Goal: Task Accomplishment & Management: Manage account settings

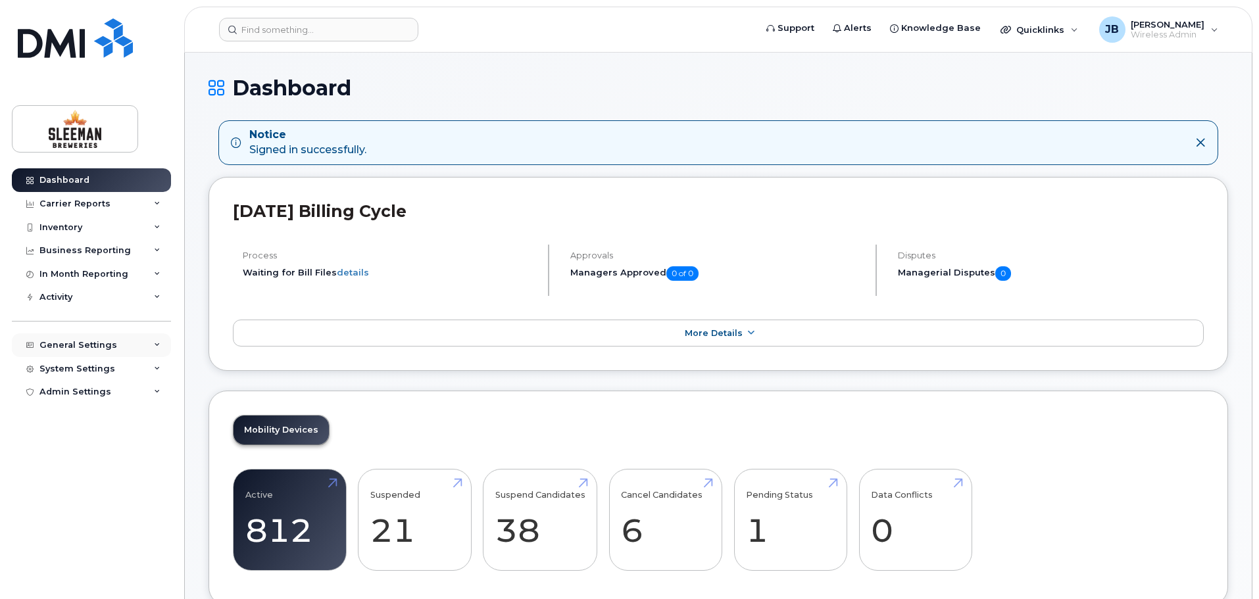
click at [143, 344] on div "General Settings" at bounding box center [91, 346] width 159 height 24
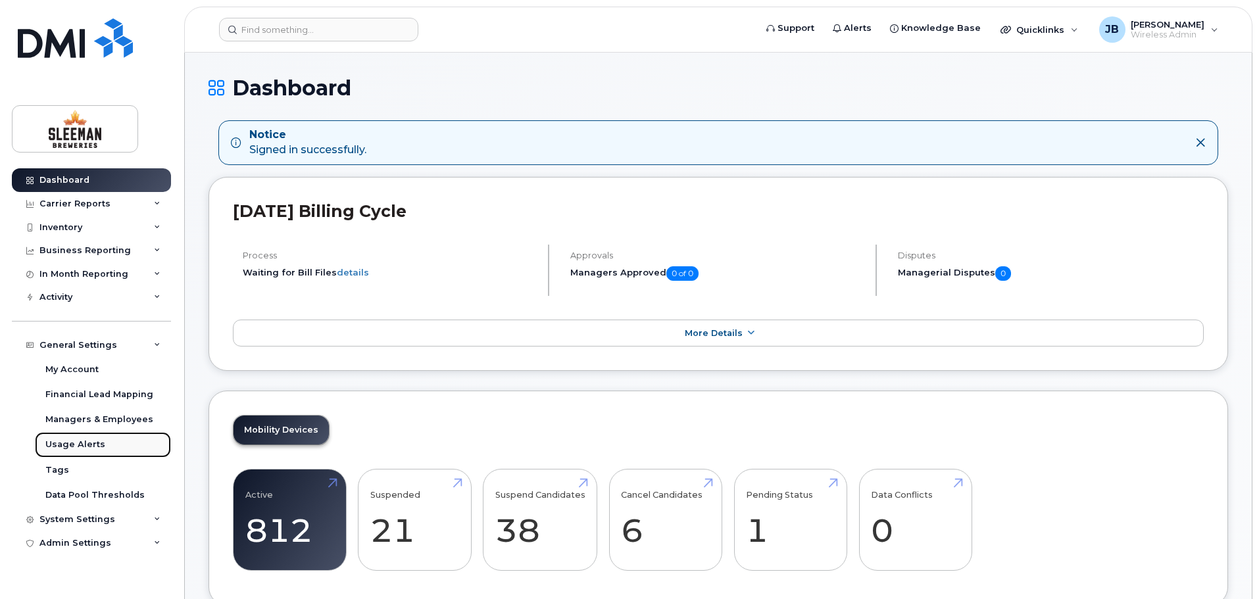
click at [89, 444] on div "Usage Alerts" at bounding box center [75, 445] width 60 height 12
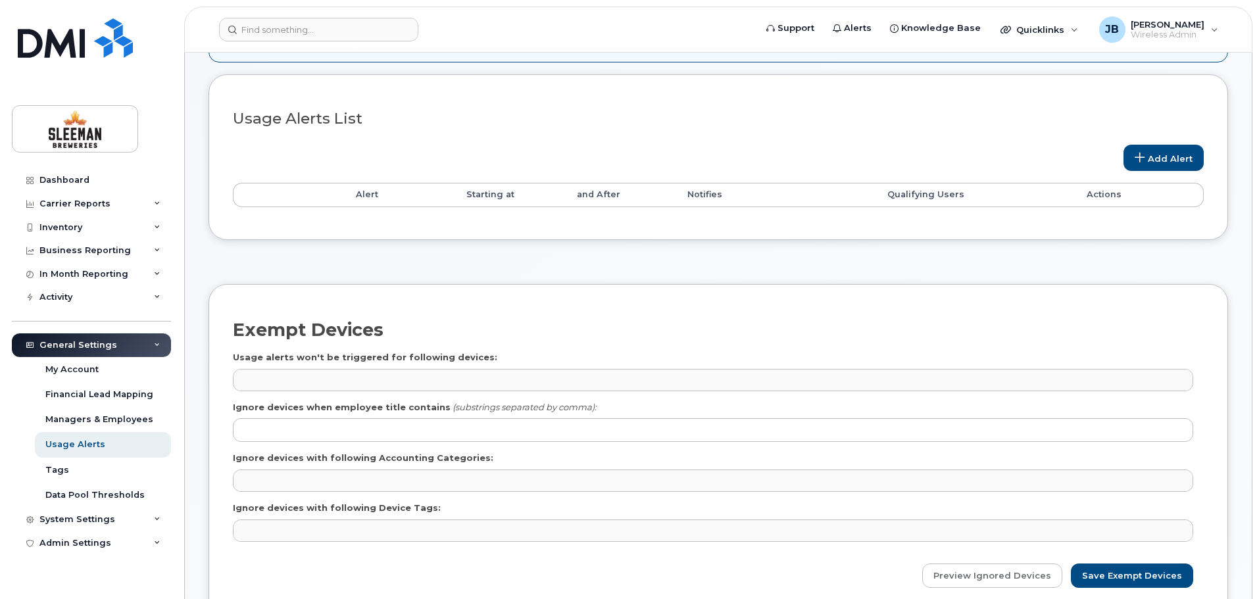
scroll to position [66, 0]
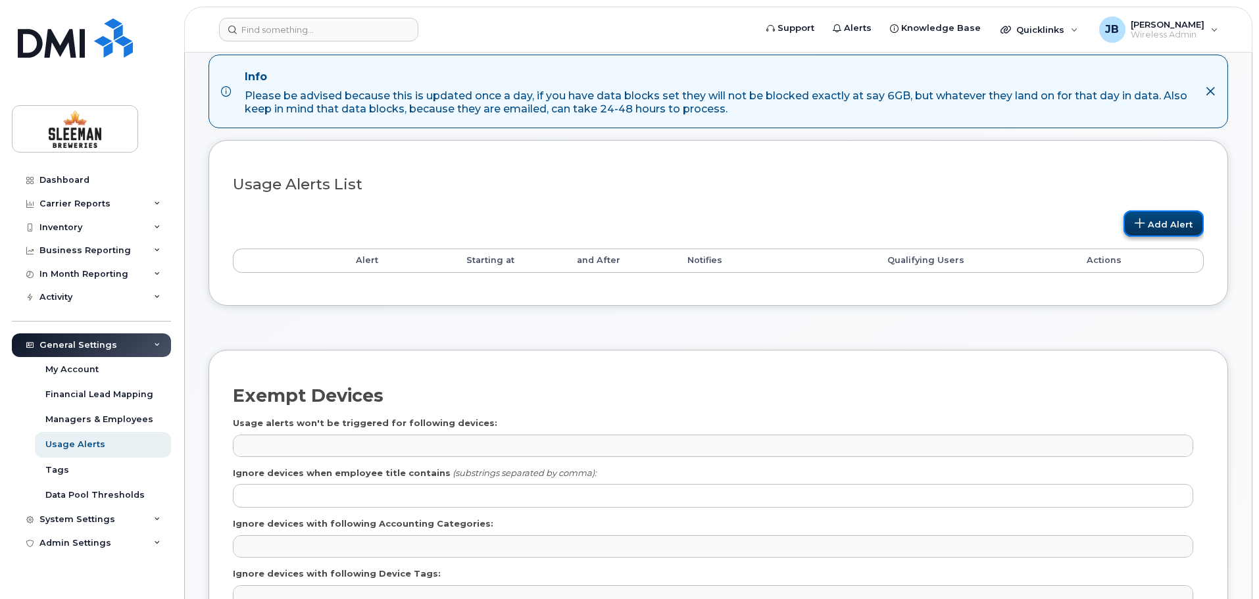
click at [1162, 220] on link "Add Alert" at bounding box center [1164, 224] width 80 height 26
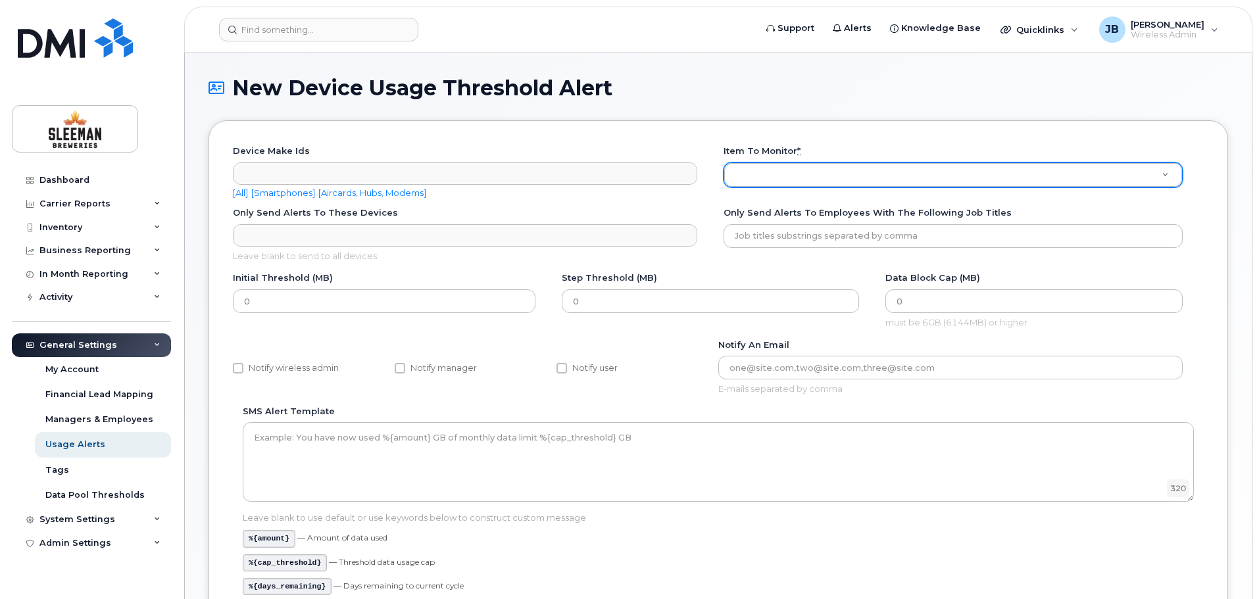
click at [343, 325] on div "Initial Threshold (MB) 0 Step Threshold (MB) 0 Data Block Cap (MB) 0 must be 6G…" at bounding box center [718, 305] width 971 height 66
click at [117, 495] on div "Data Pool Thresholds" at bounding box center [94, 495] width 99 height 12
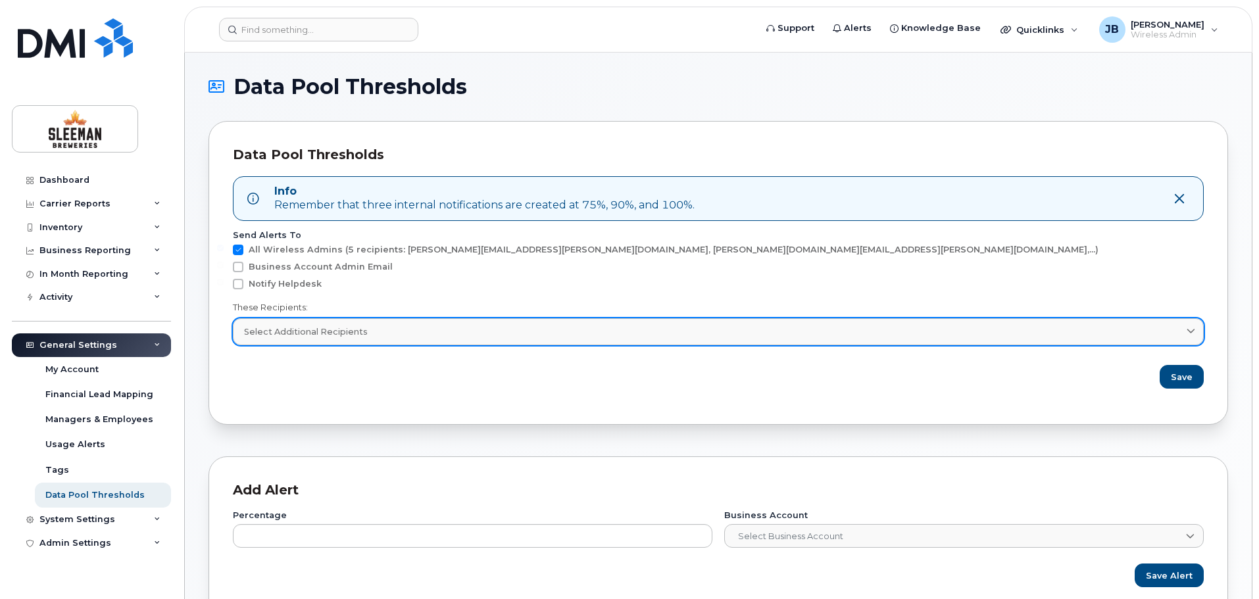
click at [384, 337] on div "Select Additional Recipients" at bounding box center [718, 332] width 949 height 12
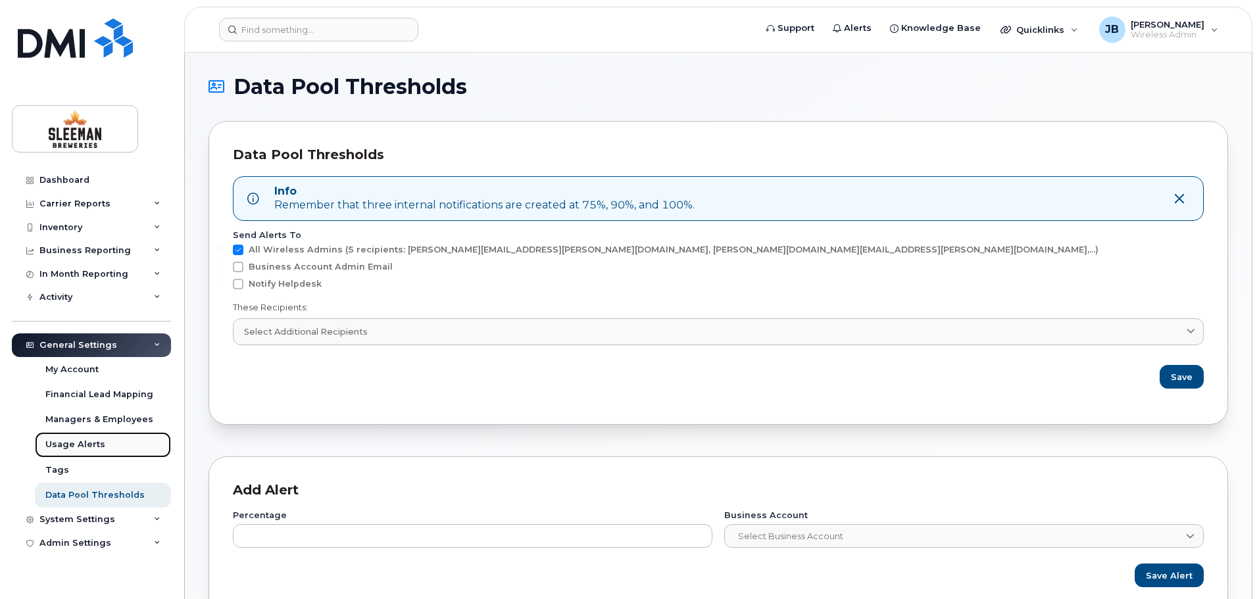
click at [86, 445] on div "Usage Alerts" at bounding box center [75, 445] width 60 height 12
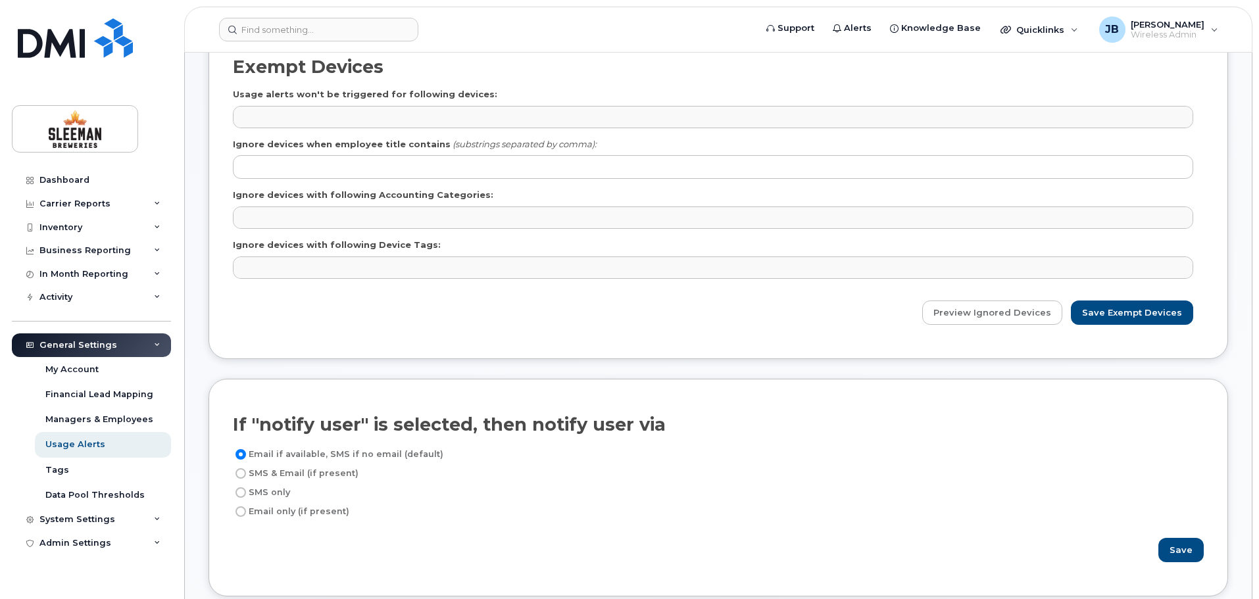
scroll to position [460, 0]
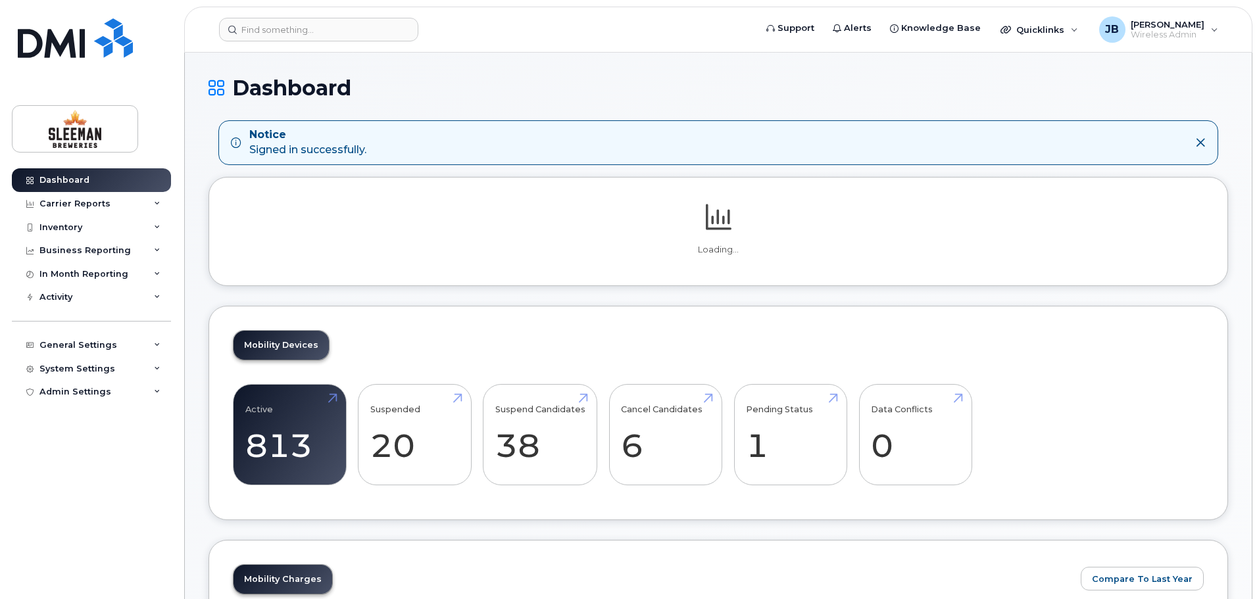
scroll to position [132, 0]
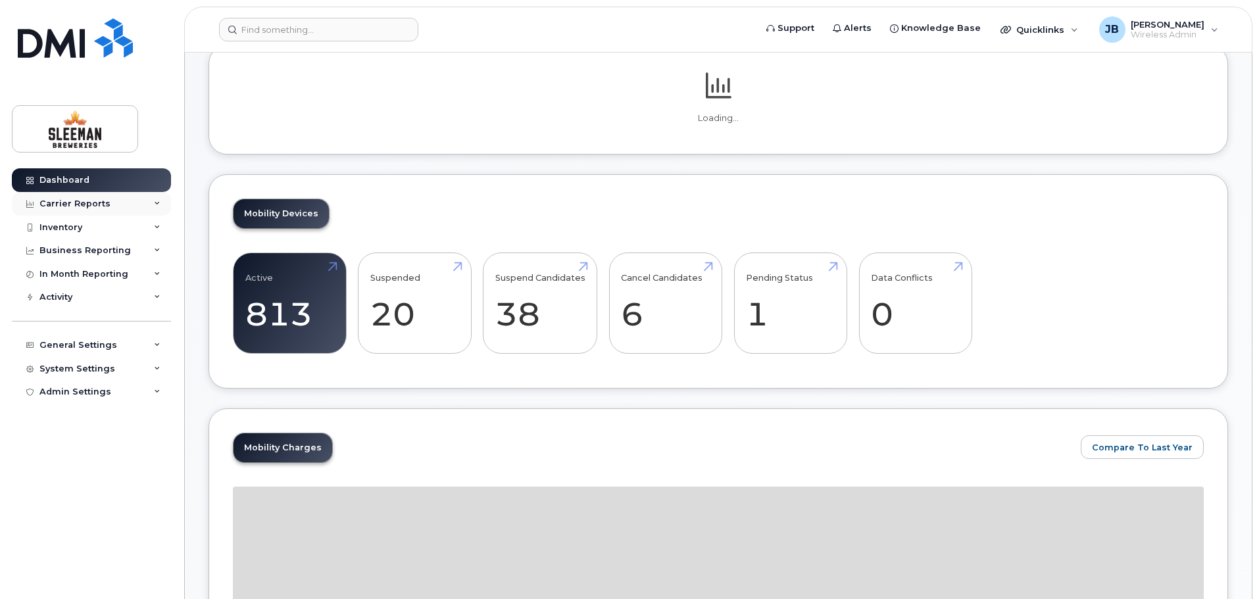
click at [159, 201] on icon at bounding box center [157, 204] width 7 height 7
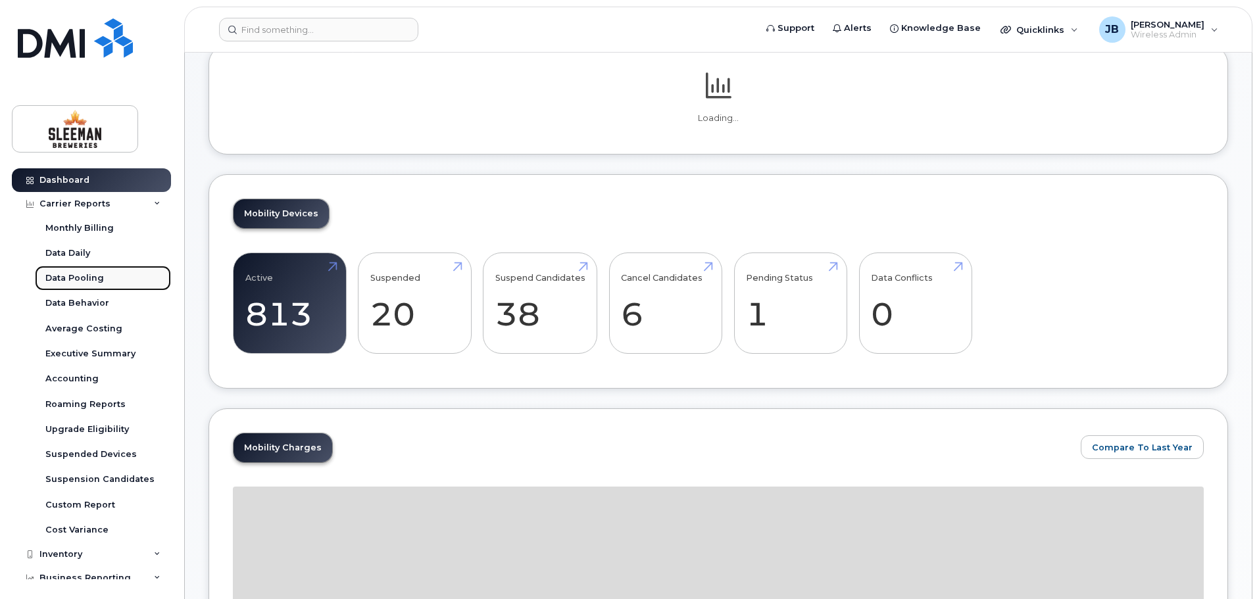
click at [78, 276] on div "Data Pooling" at bounding box center [74, 278] width 59 height 12
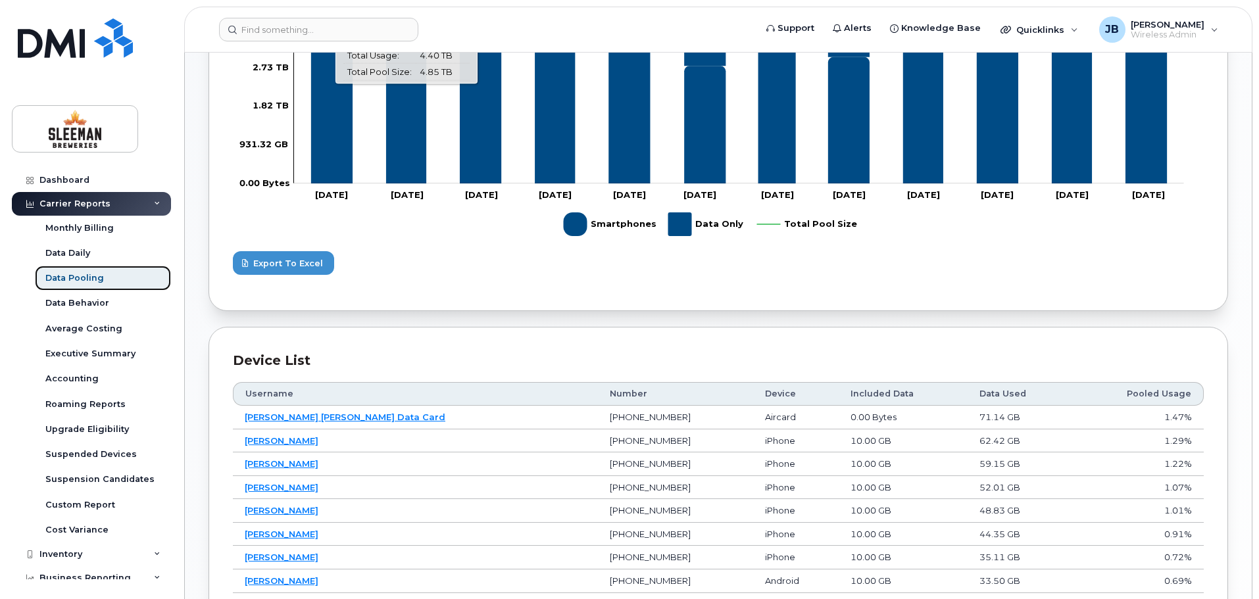
scroll to position [526, 0]
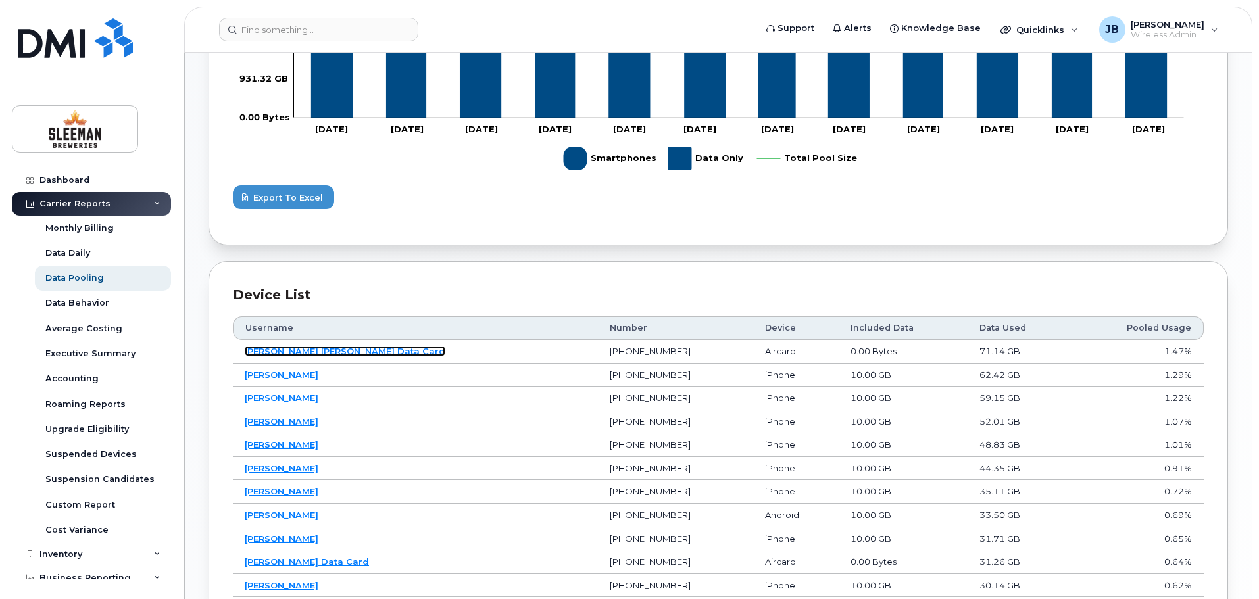
click at [289, 349] on link "[PERSON_NAME] [PERSON_NAME] Data Card" at bounding box center [345, 351] width 201 height 11
click at [289, 379] on link "[PERSON_NAME]" at bounding box center [282, 375] width 74 height 11
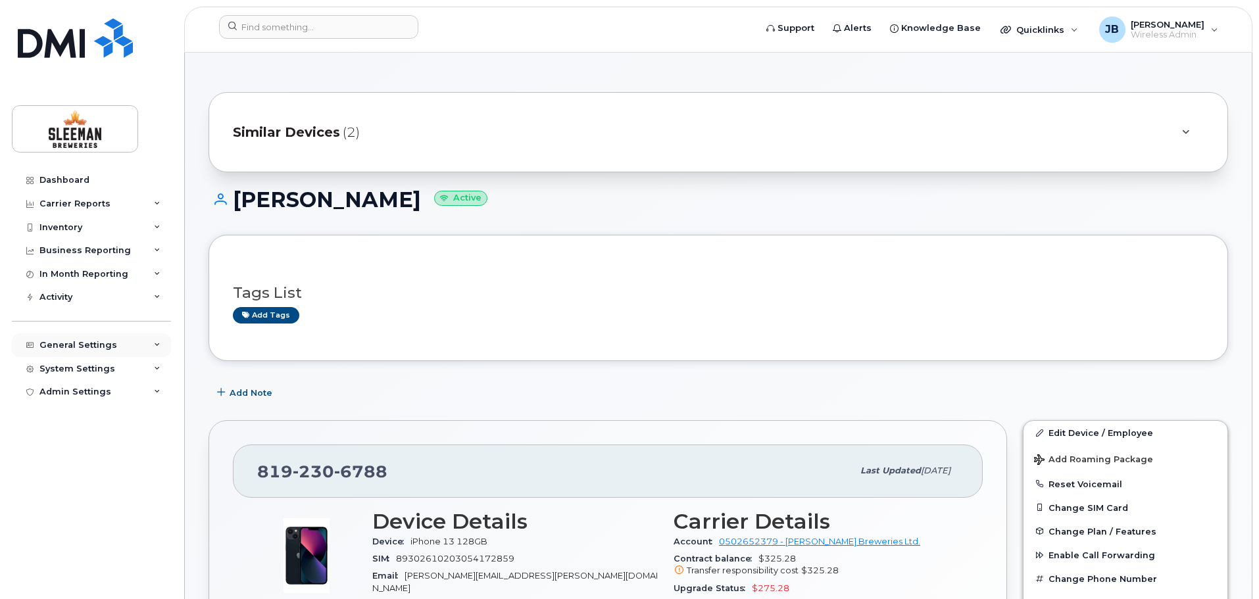
click at [60, 341] on div "General Settings" at bounding box center [78, 345] width 78 height 11
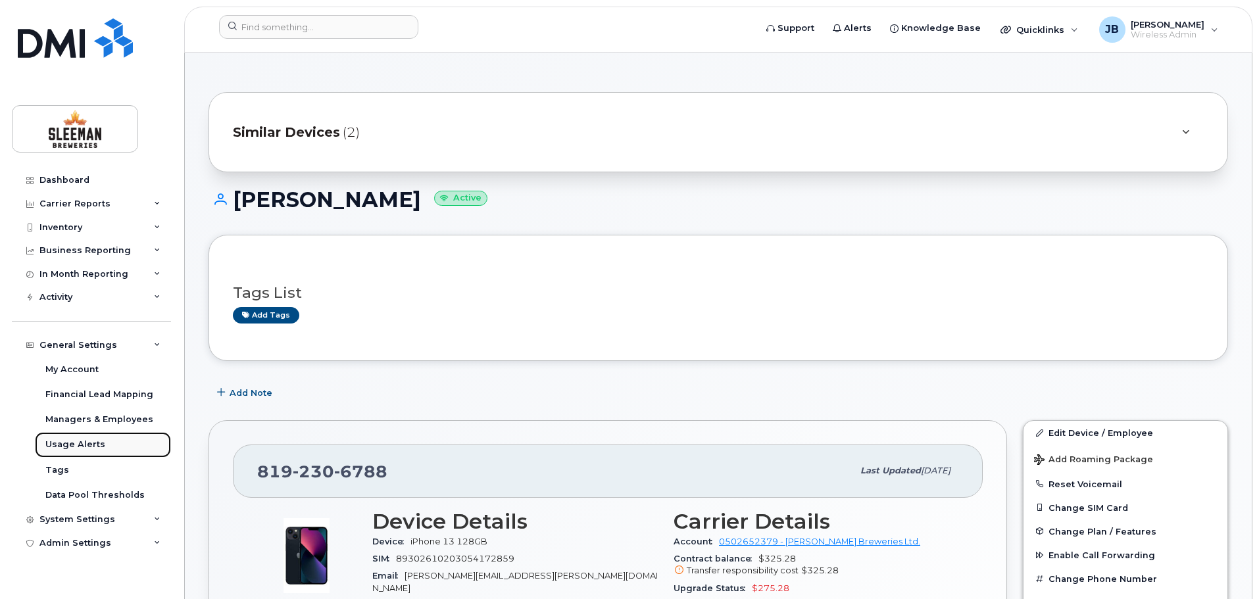
click at [63, 442] on div "Usage Alerts" at bounding box center [75, 445] width 60 height 12
